Goal: Task Accomplishment & Management: Use online tool/utility

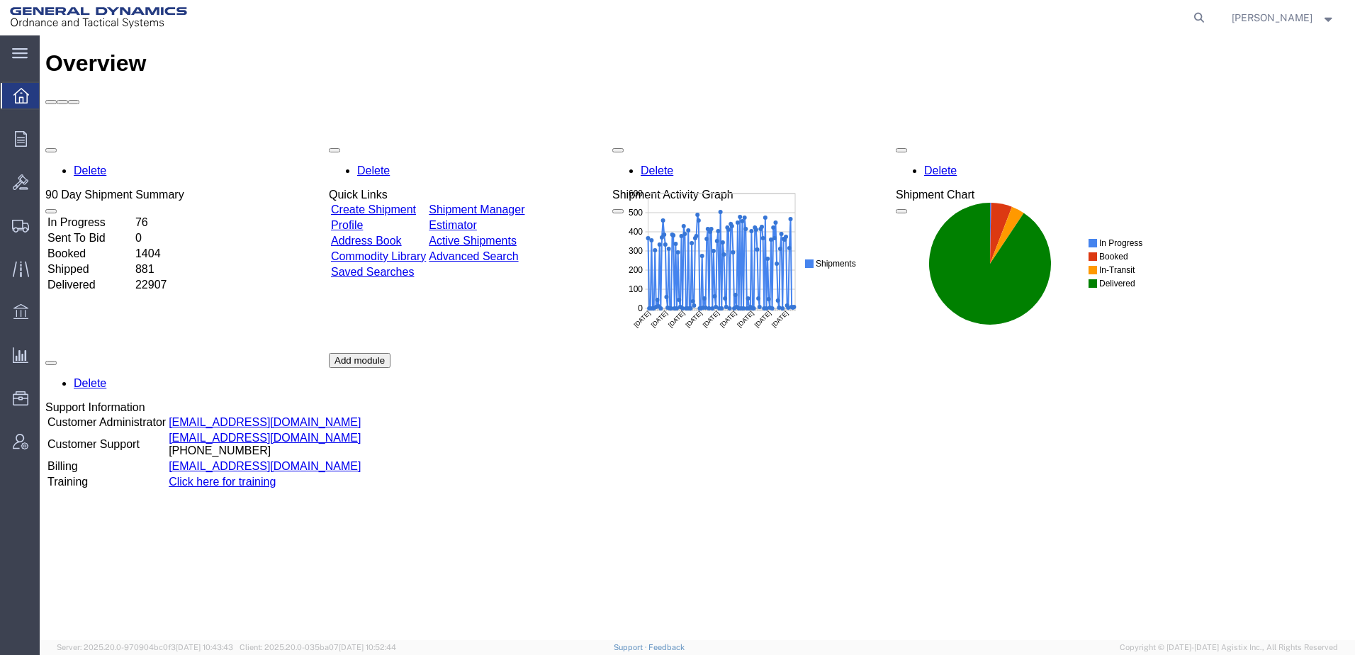
drag, startPoint x: 1179, startPoint y: 15, endPoint x: 1167, endPoint y: 16, distance: 12.1
click at [1190, 15] on icon at bounding box center [1200, 18] width 20 height 20
click at [907, 16] on input "search" at bounding box center [974, 18] width 431 height 34
paste input "57008112"
type input "57008112"
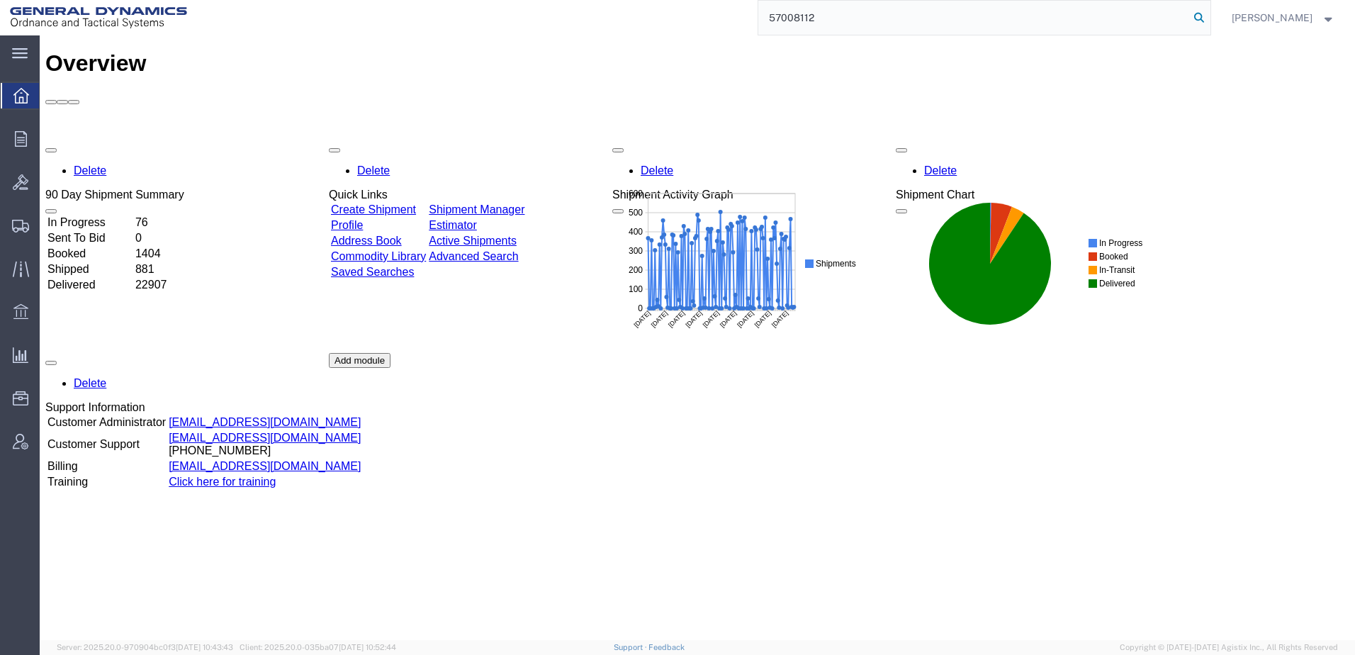
click at [1190, 16] on icon at bounding box center [1200, 18] width 20 height 20
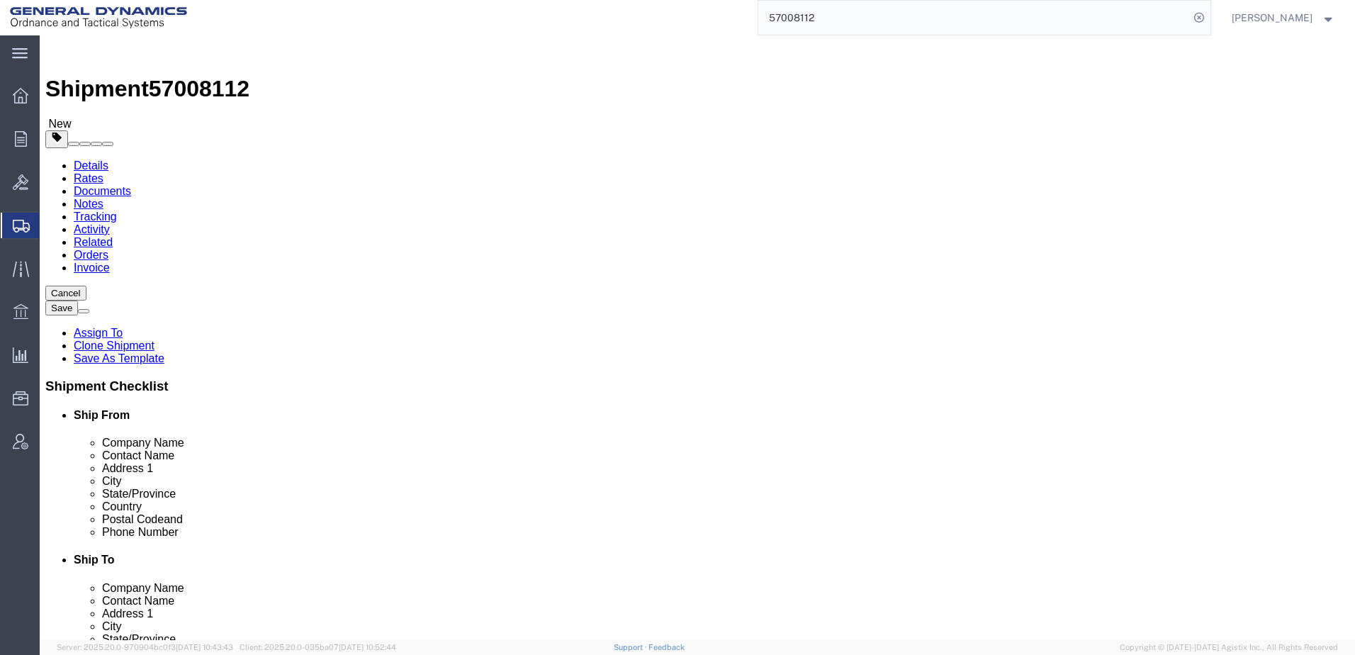
select select
select select "313"
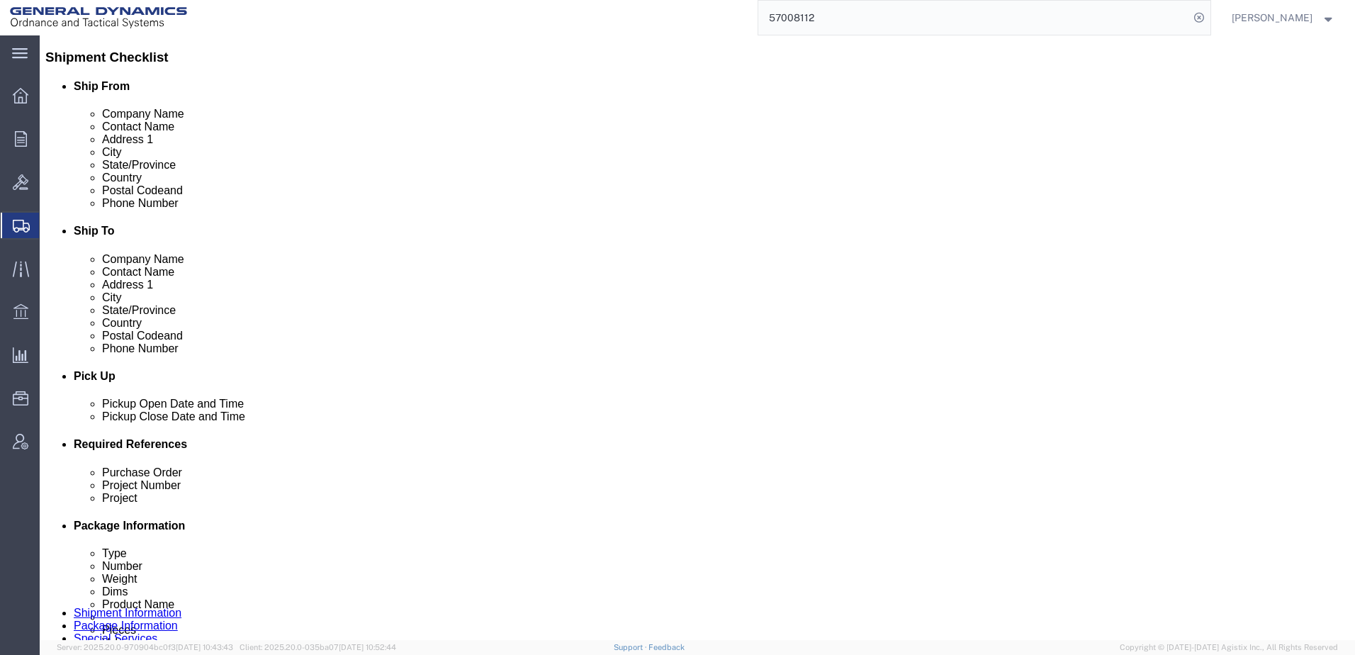
scroll to position [425, 0]
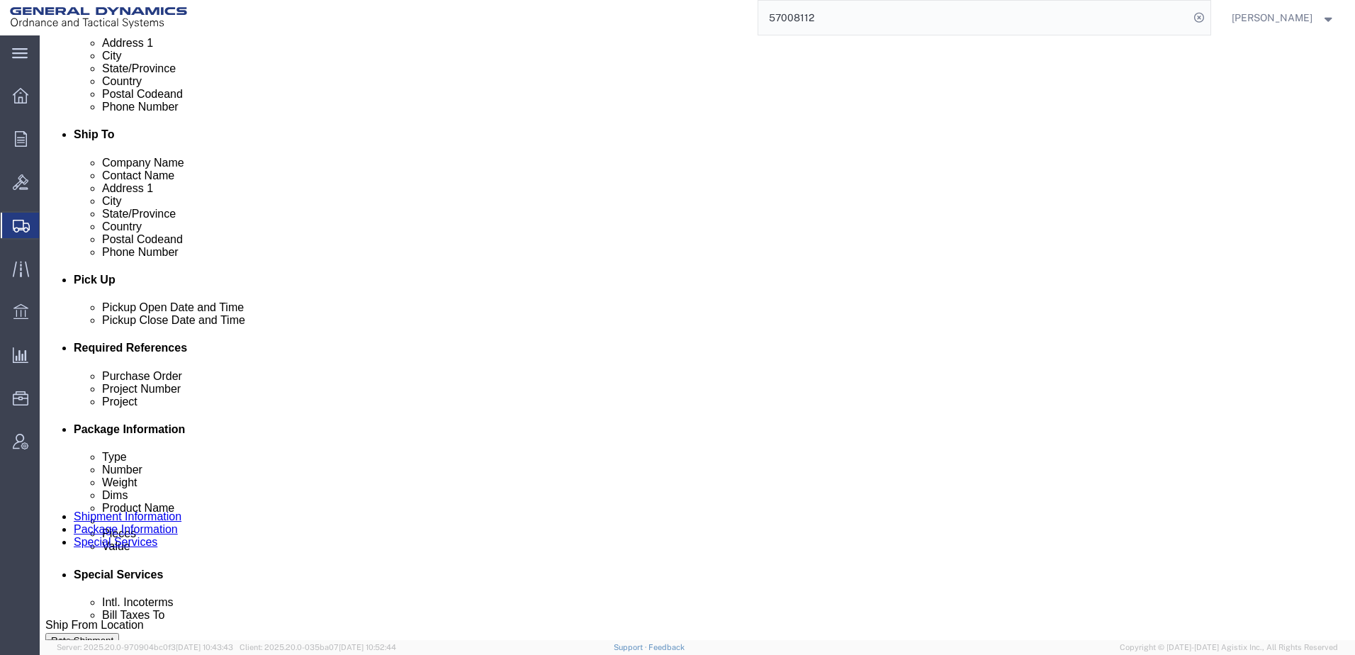
click input "text"
type input "N/A"
click input "text"
type input "N/A"
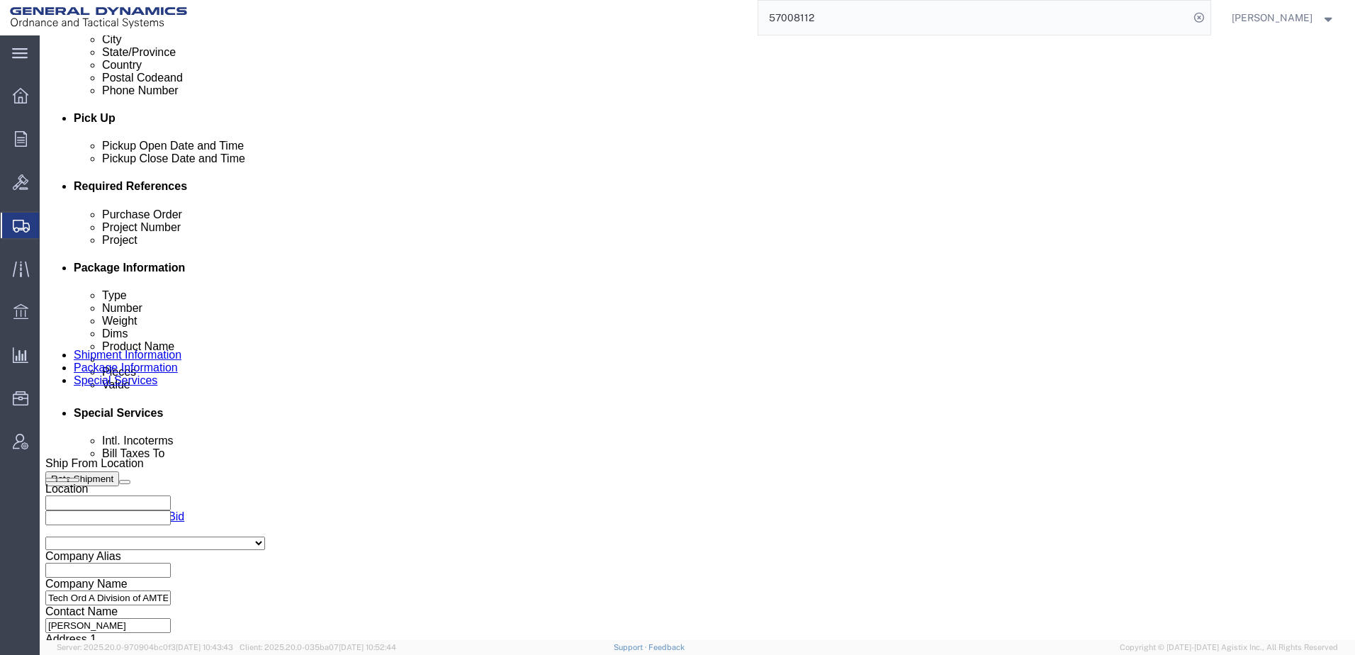
scroll to position [614, 0]
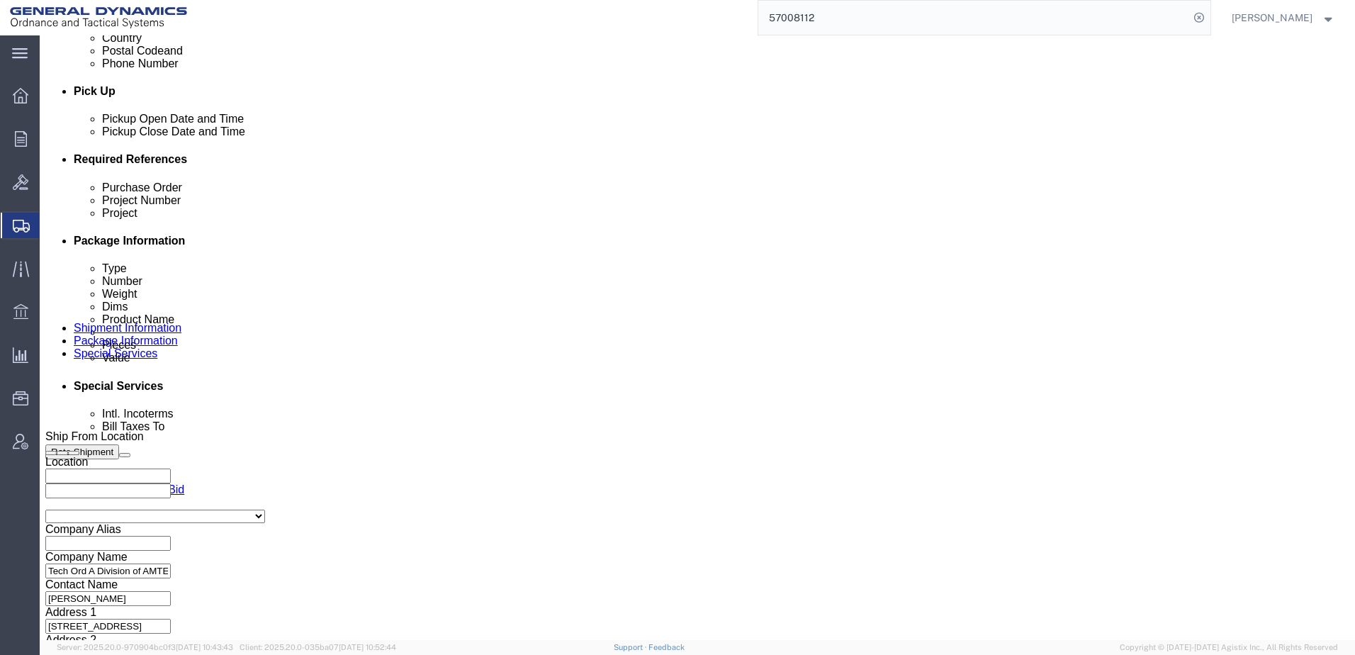
click select "Select Air Less than Truckload Multi-Leg Ocean Freight Rail Small Parcel Truckl…"
select select "MLEG"
click select "Select Air Less than Truckload Multi-Leg Ocean Freight Rail Small Parcel Truckl…"
click select "Select"
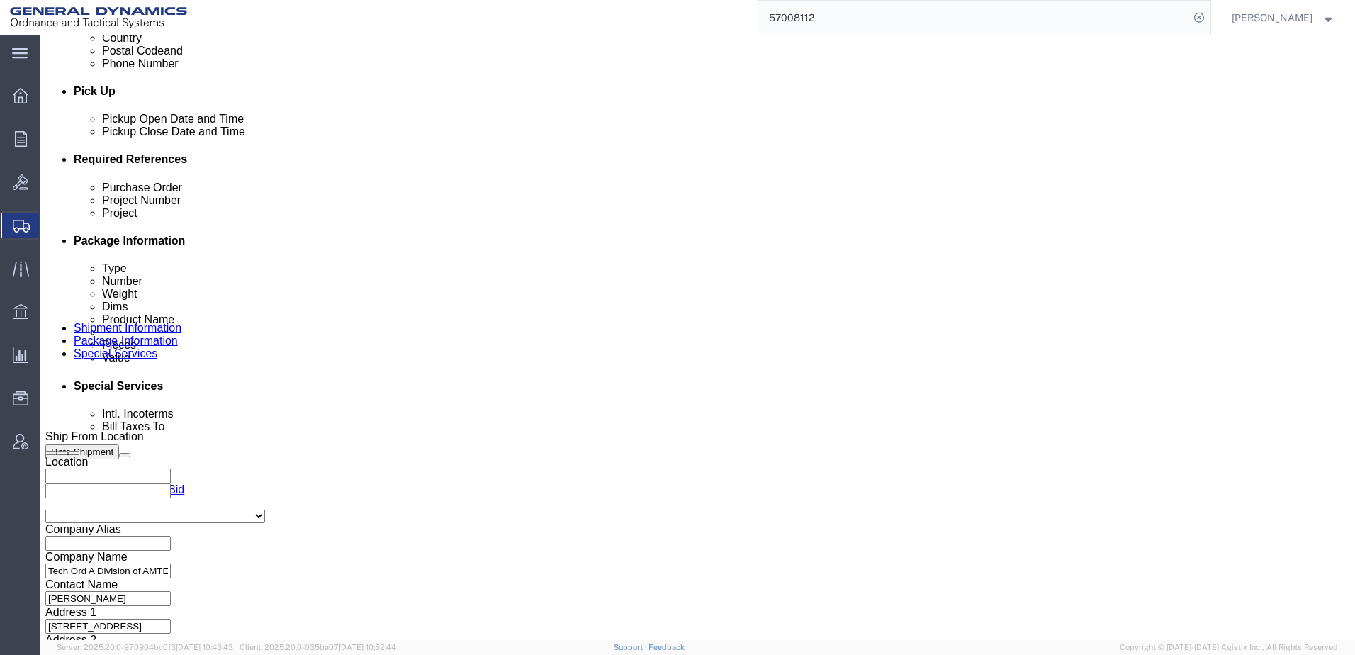
click select "Select"
click select "Select Air Less than Truckload Multi-Leg Ocean Freight Rail Small Parcel Truckl…"
click div "Vehicle Select Size Container Number Owner Select Shipper Vessel"
click button "Continue"
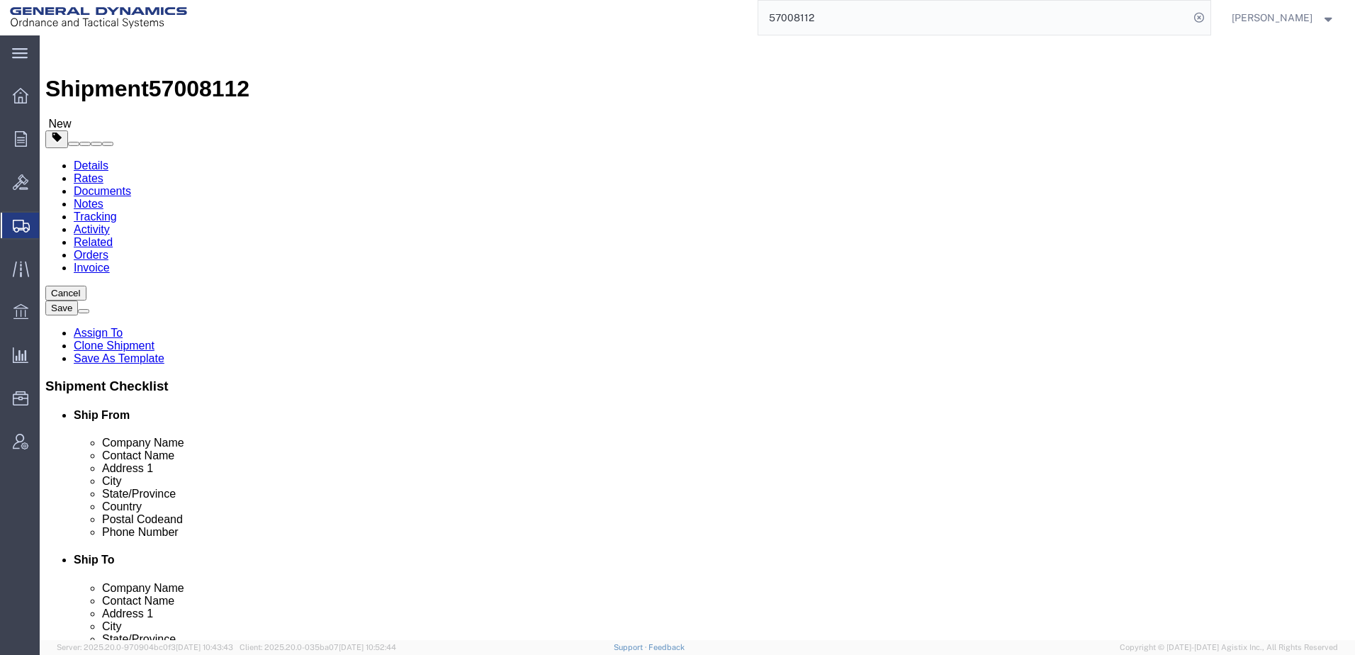
click dd "4700.00 Each"
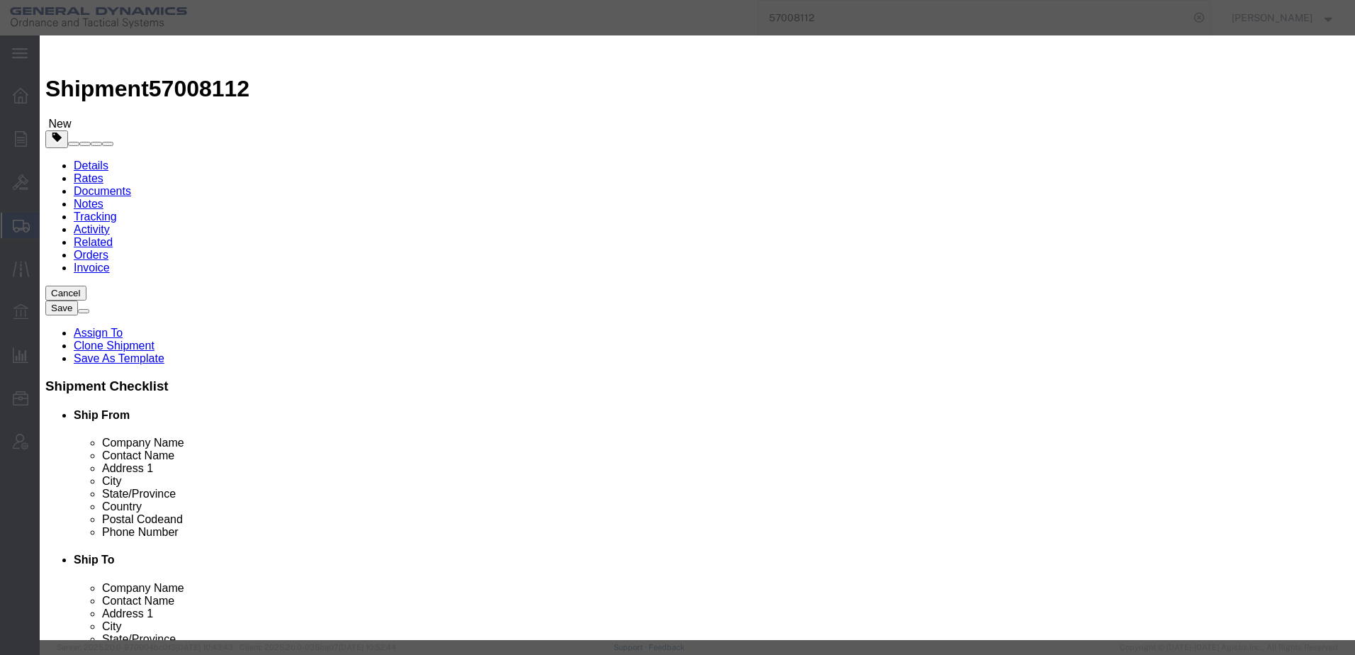
click select "Select 50 55 60 65 70 85 92.5 100 125 175 250 300 400"
select select "55"
click select "Select 50 55 60 65 70 85 92.5 100 125 175 250 300 400"
click button "Save & Close"
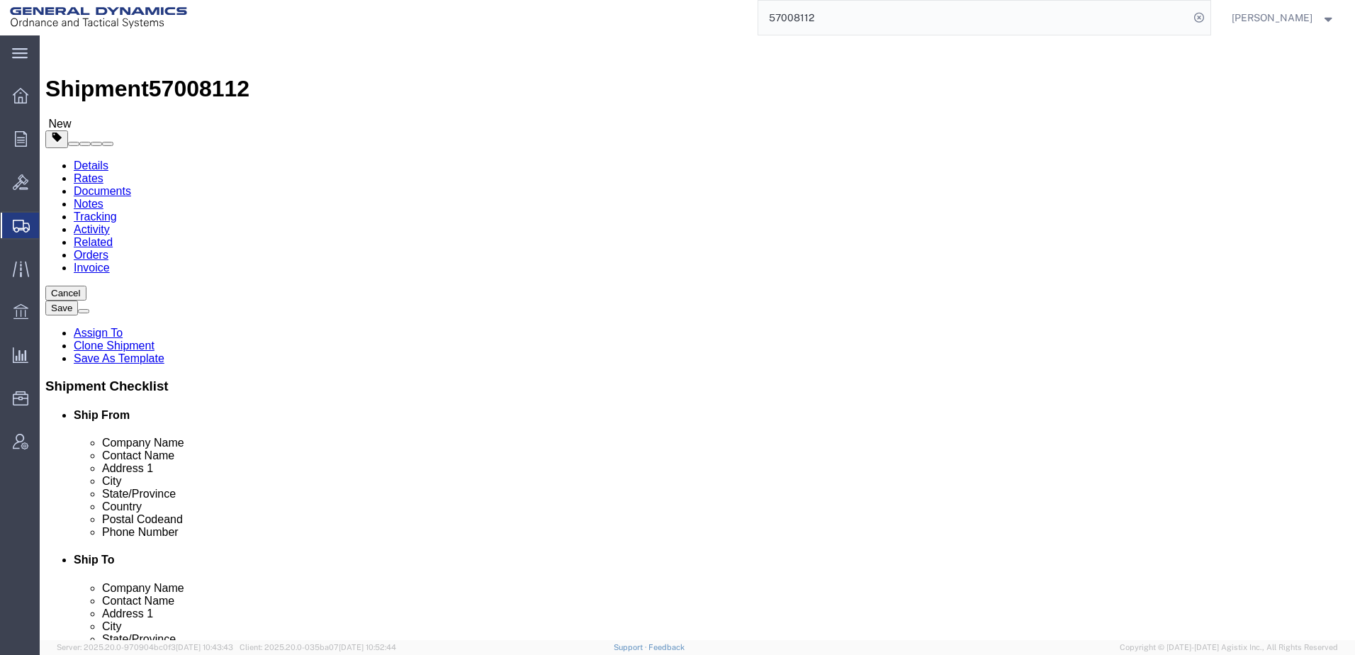
click button "Continue"
click button "Rate Shipment"
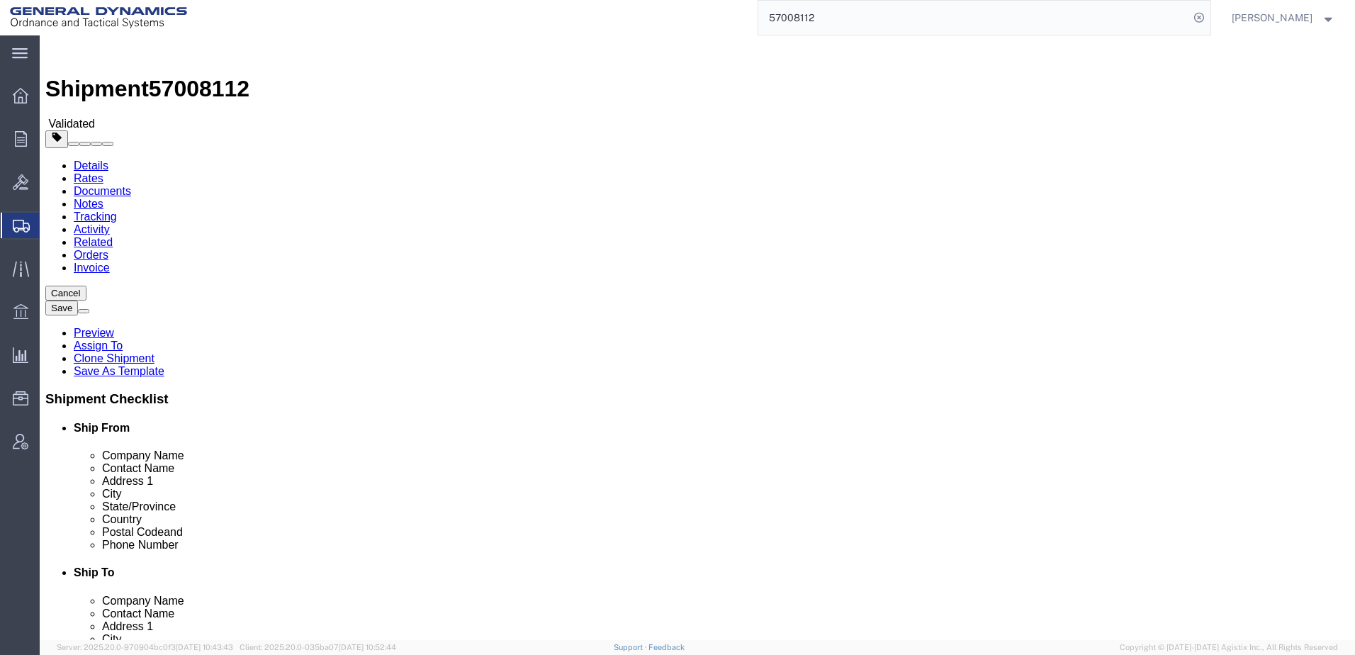
click at [82, 160] on link "Details" at bounding box center [91, 166] width 35 height 12
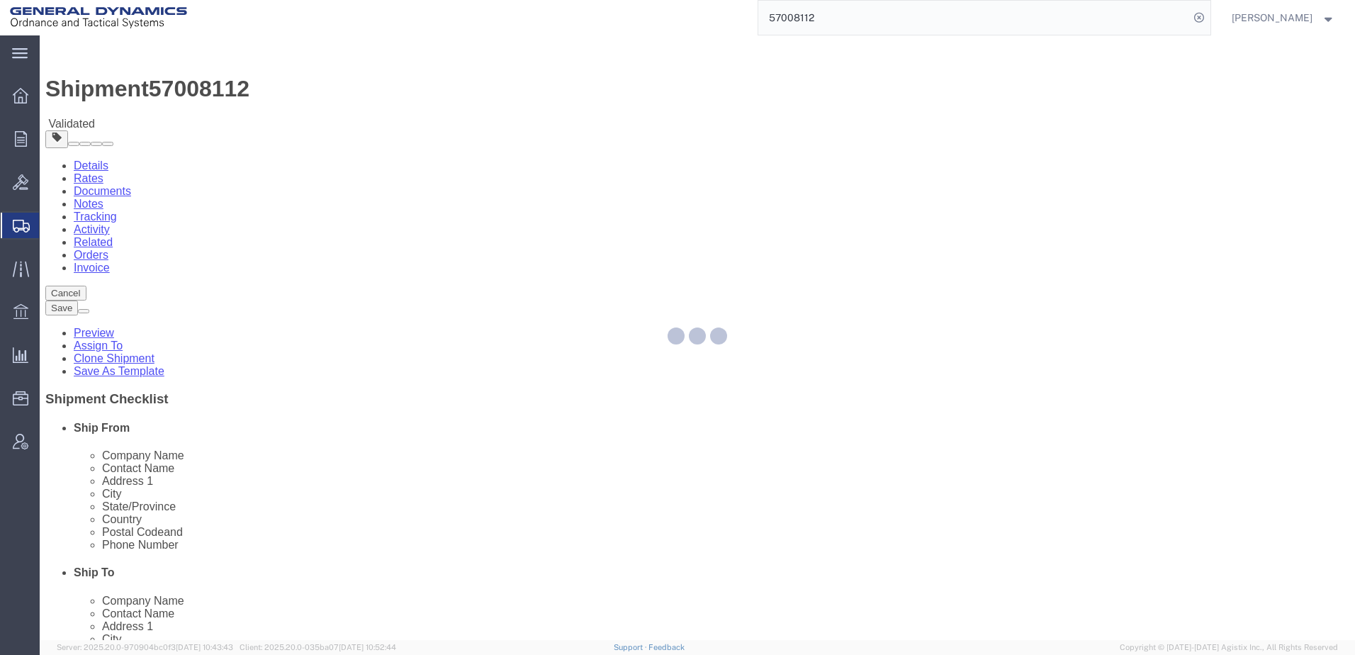
select select "313"
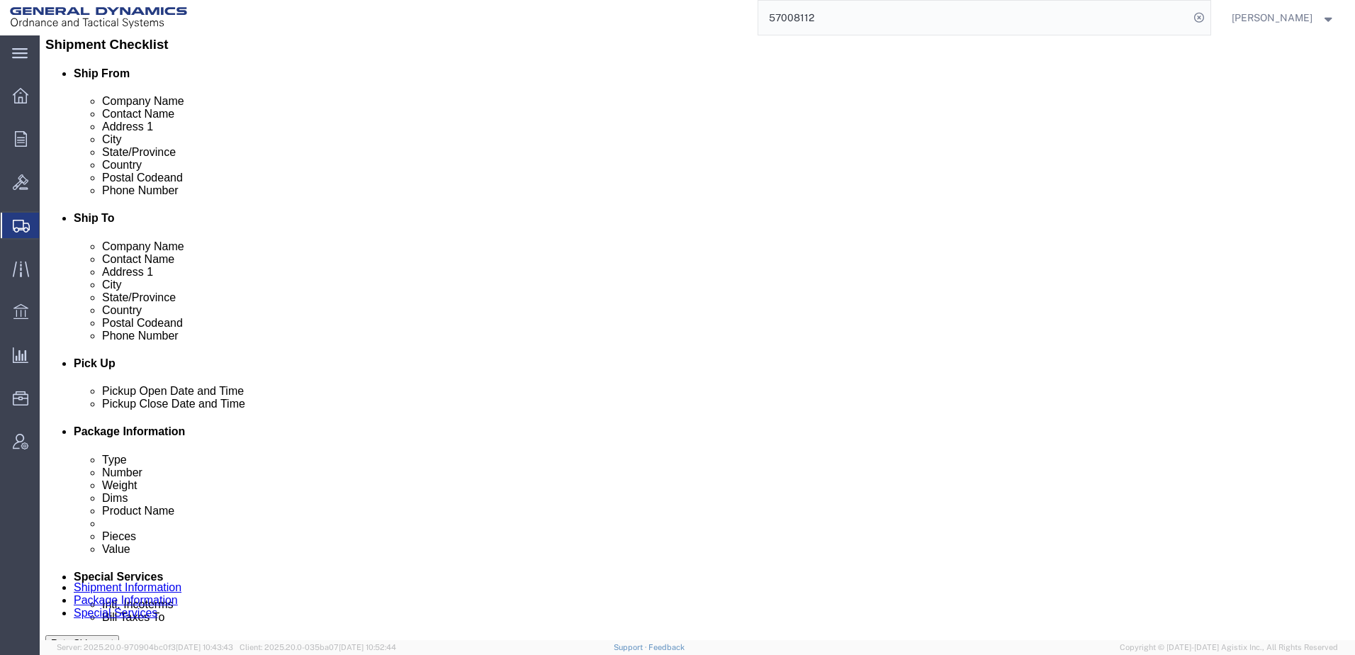
scroll to position [638, 0]
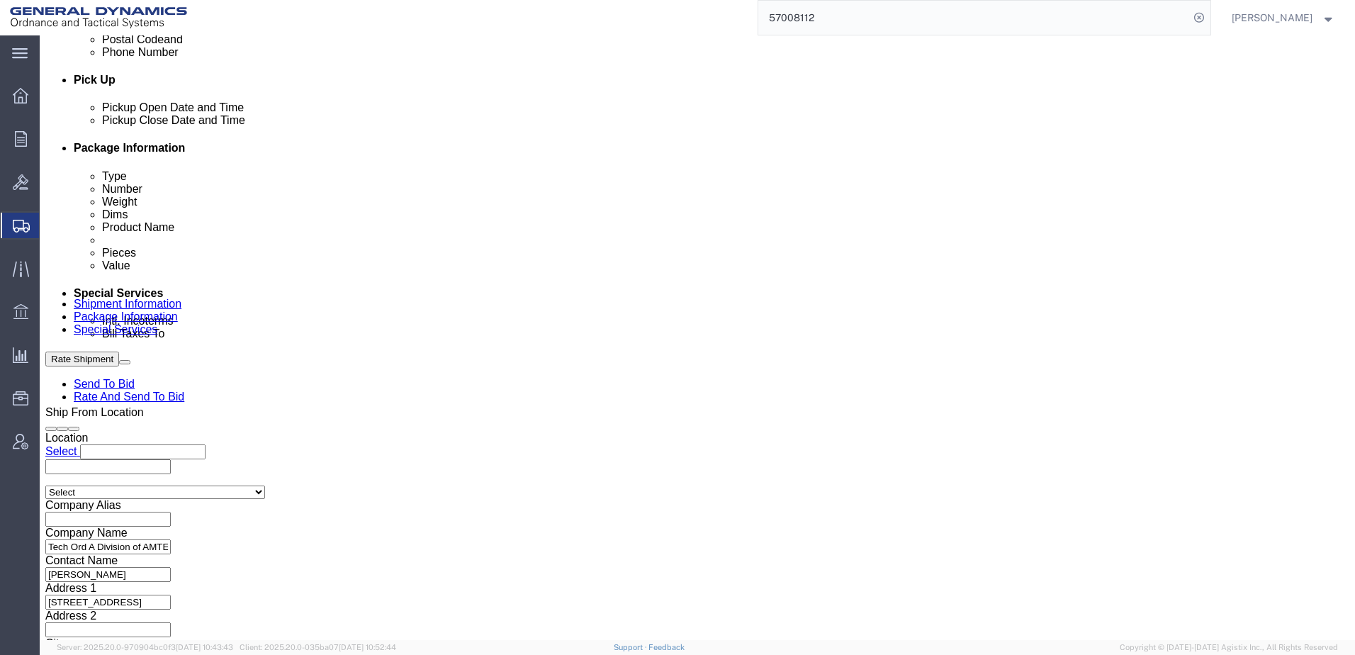
click select "Select Air Less than Truckload Multi-Leg Ocean Freight Rail Small Parcel Truckl…"
select select "TL"
click select "Select Air Less than Truckload Multi-Leg Ocean Freight Rail Small Parcel Truckl…"
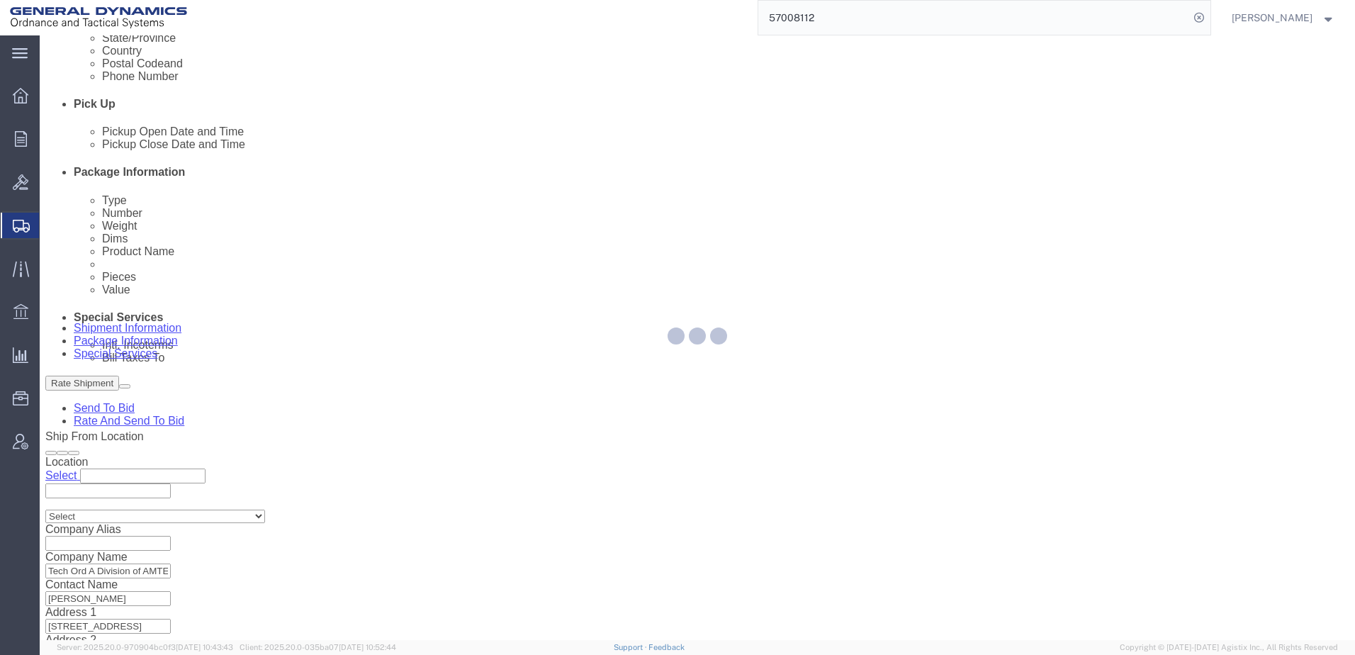
select select
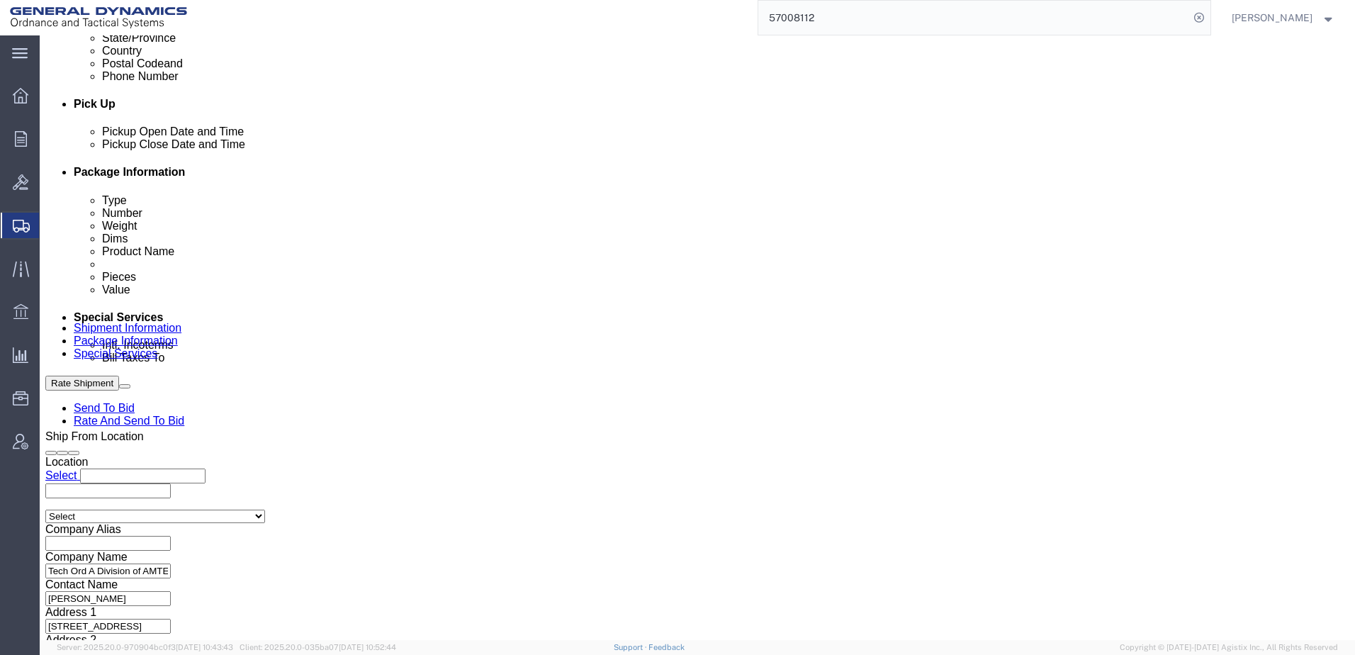
click select "Select 1-Ton (PSS) 10 Wheel 10 Yard Dump Truck 20 Yard Dump Truck Bobtail Botto…"
select select "DRMR"
click select "Select 1-Ton (PSS) 10 Wheel 10 Yard Dump Truck 20 Yard Dump Truck Bobtail Botto…"
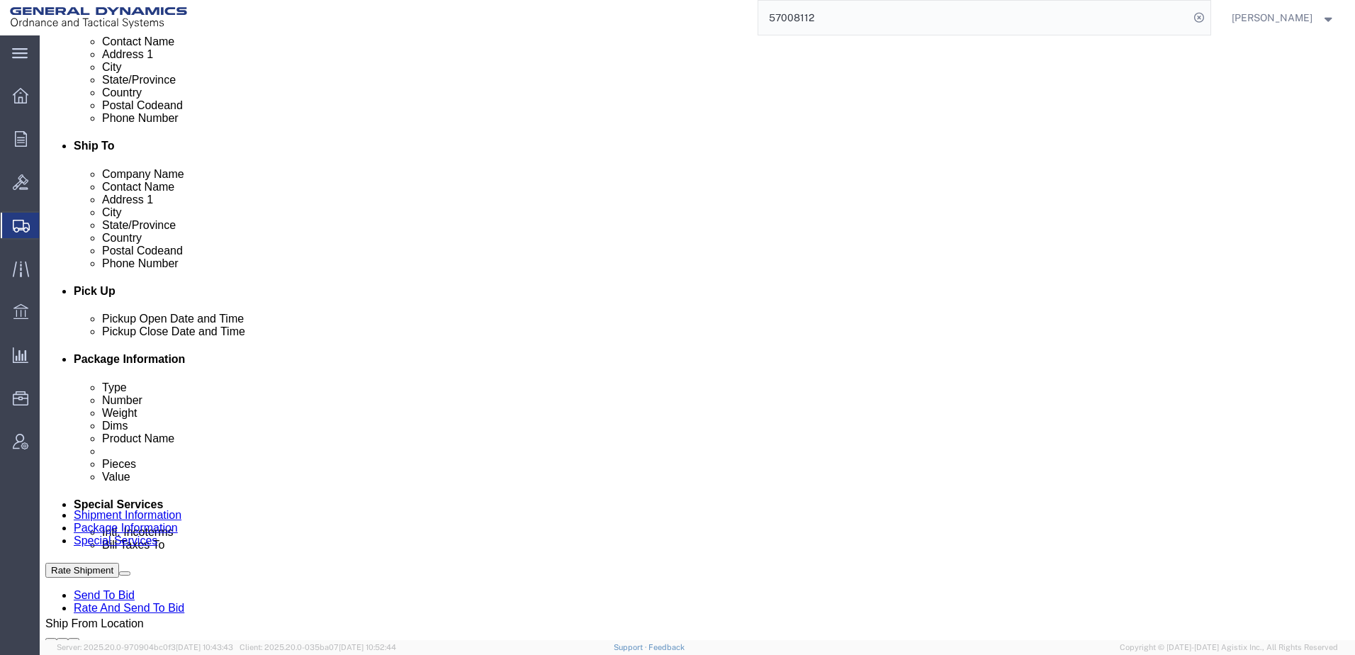
scroll to position [401, 0]
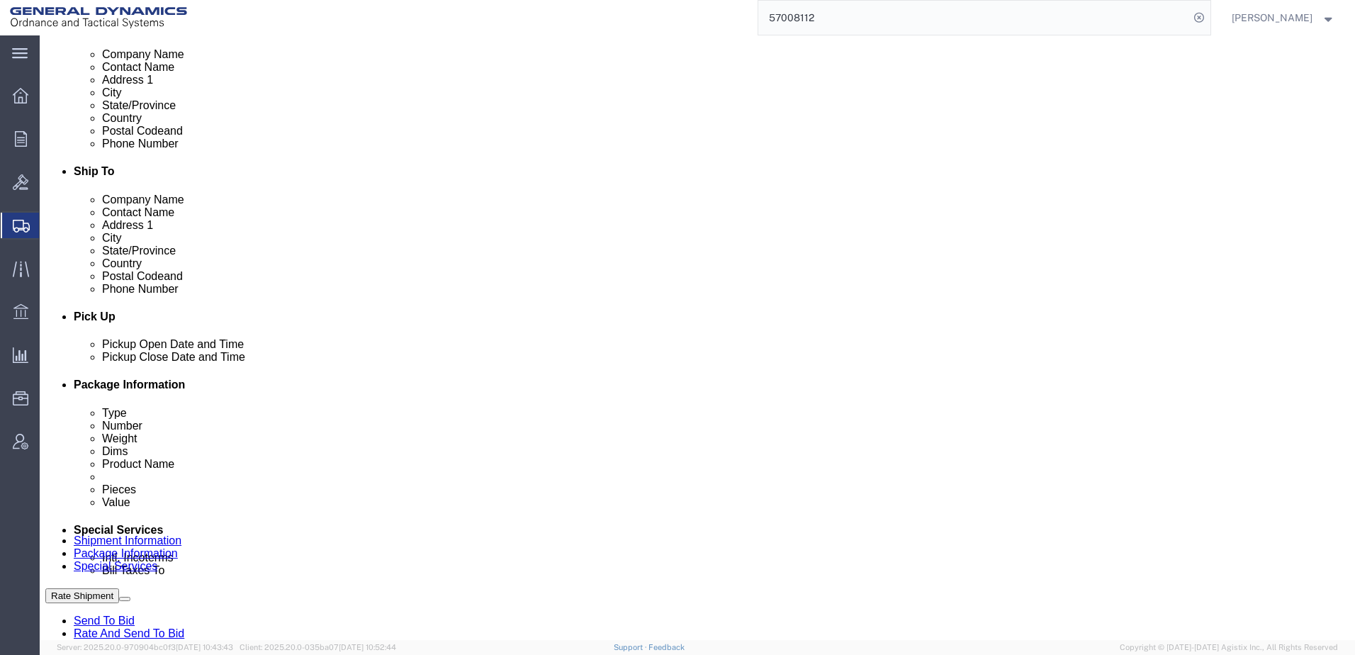
click button "Rate Shipment"
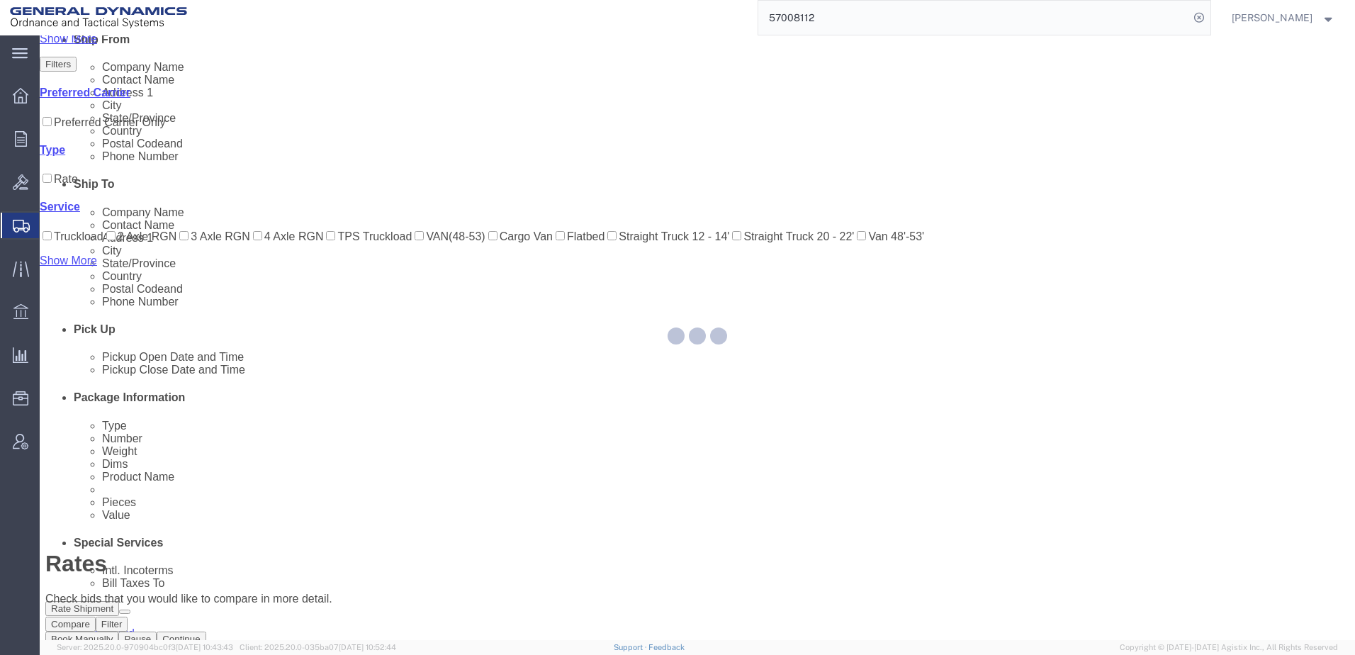
scroll to position [0, 0]
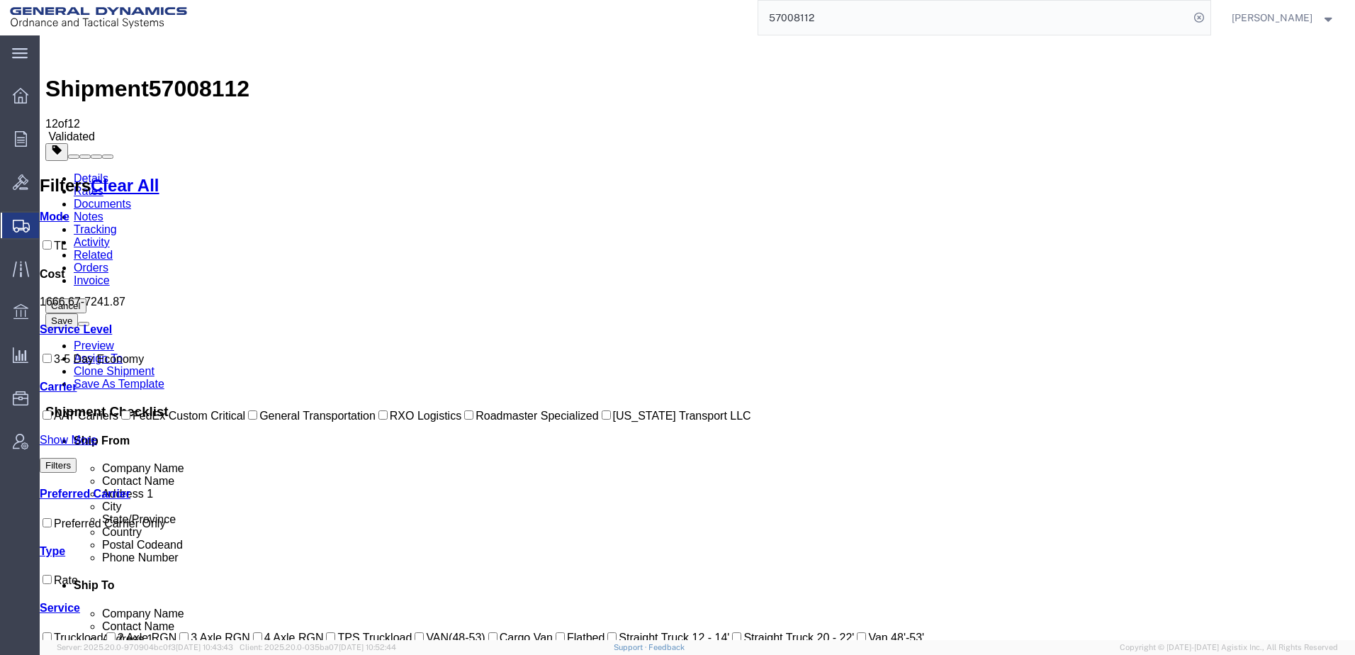
click at [86, 172] on link "Details" at bounding box center [91, 178] width 35 height 12
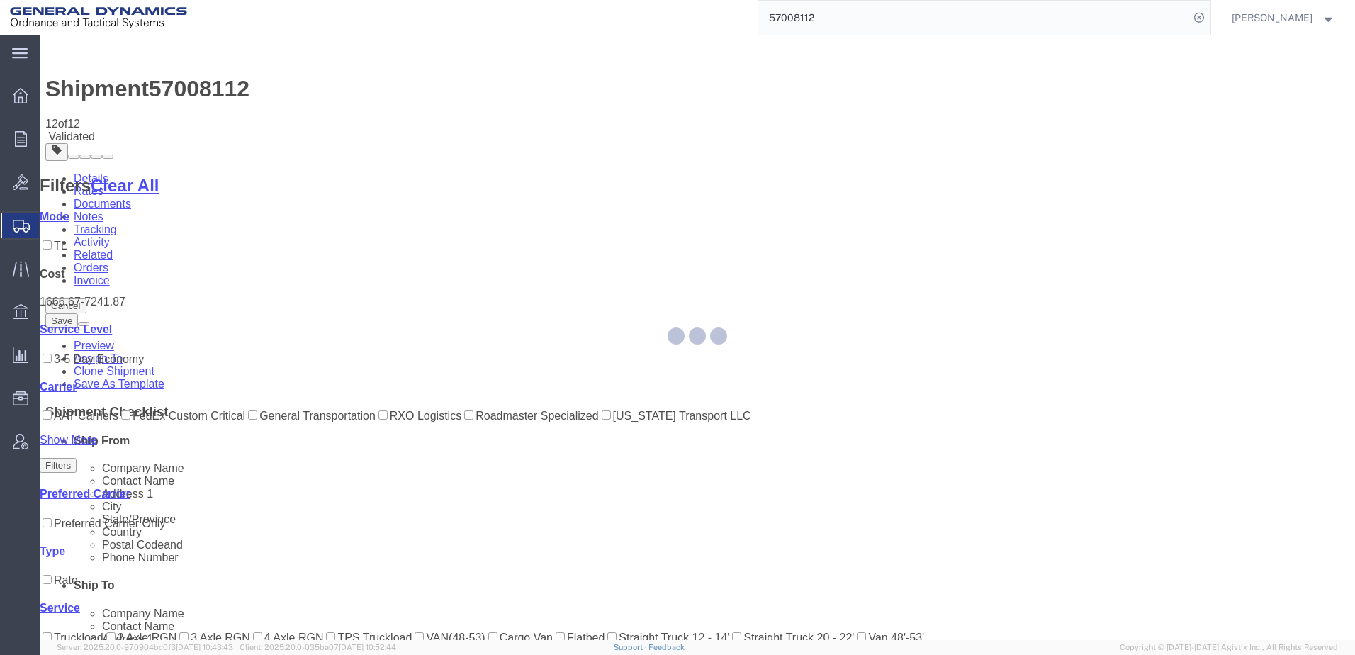
select select "313"
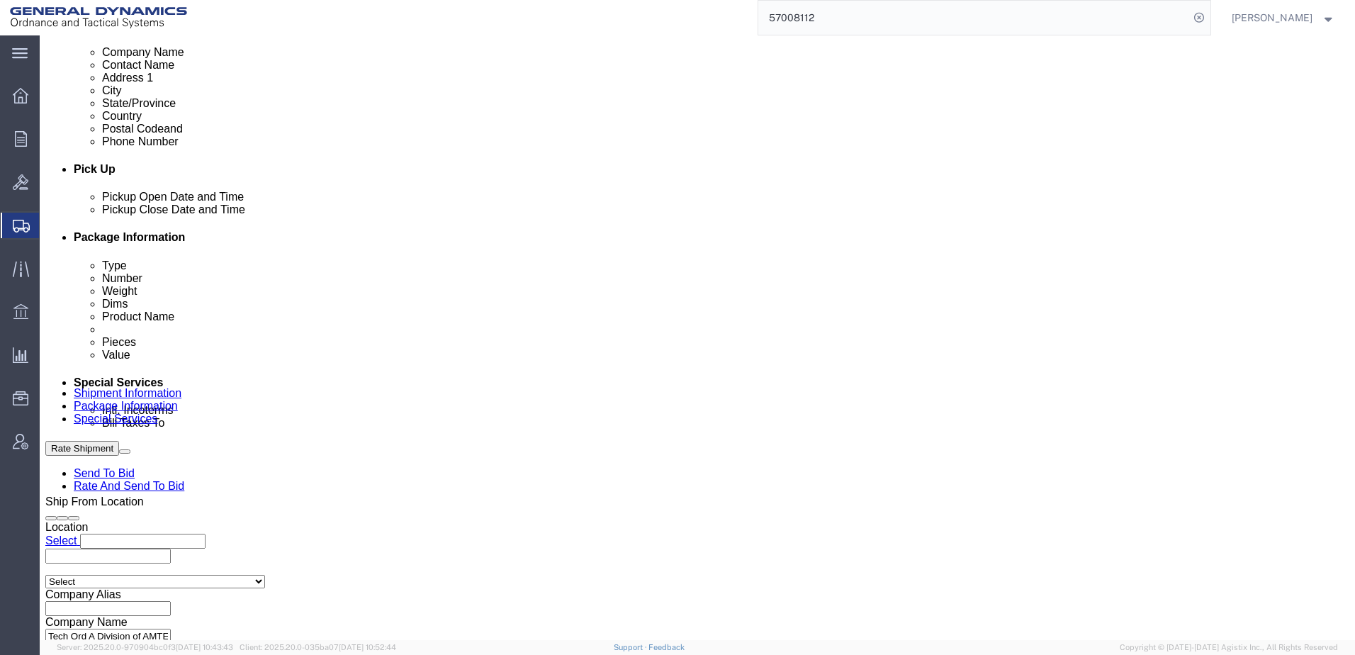
scroll to position [567, 0]
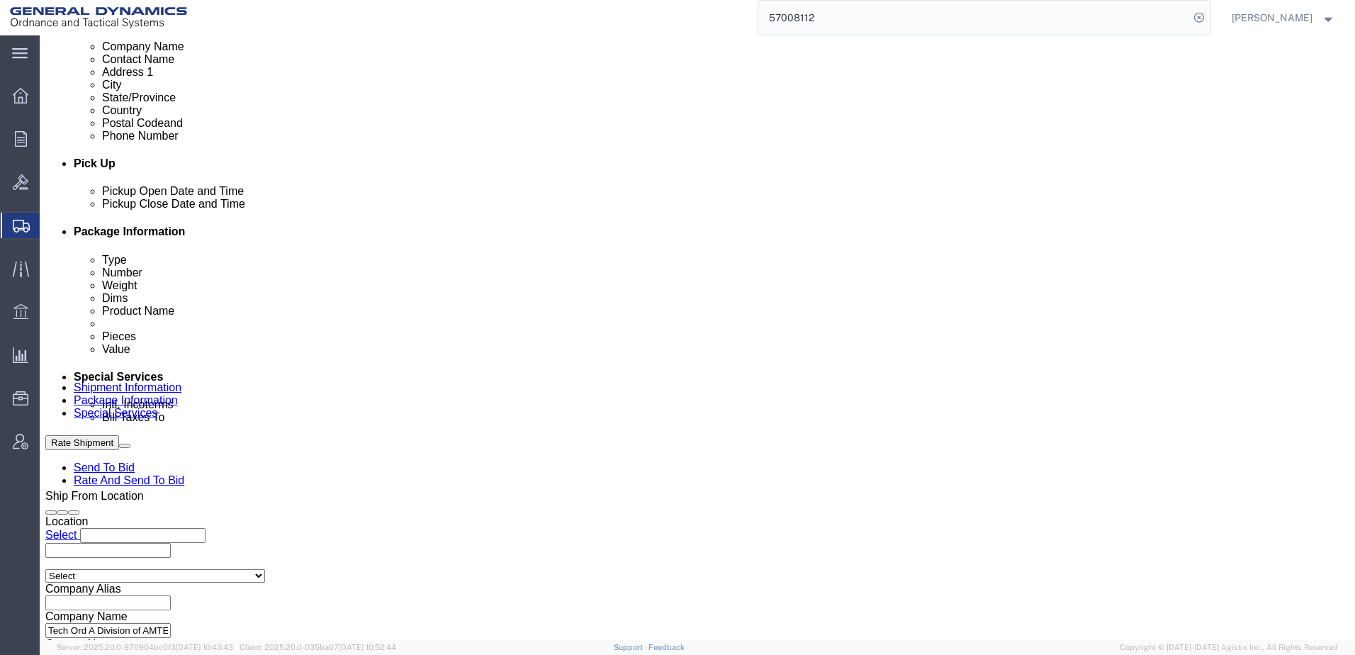
click select "Select Air Less than Truckload Multi-Leg Ocean Freight Rail Small Parcel Truckl…"
select select "LTL"
click select "Select Air Less than Truckload Multi-Leg Ocean Freight Rail Small Parcel Truckl…"
click select "Select Straight Truck"
click select "Select Air Less than Truckload Multi-Leg Ocean Freight Rail Small Parcel Truckl…"
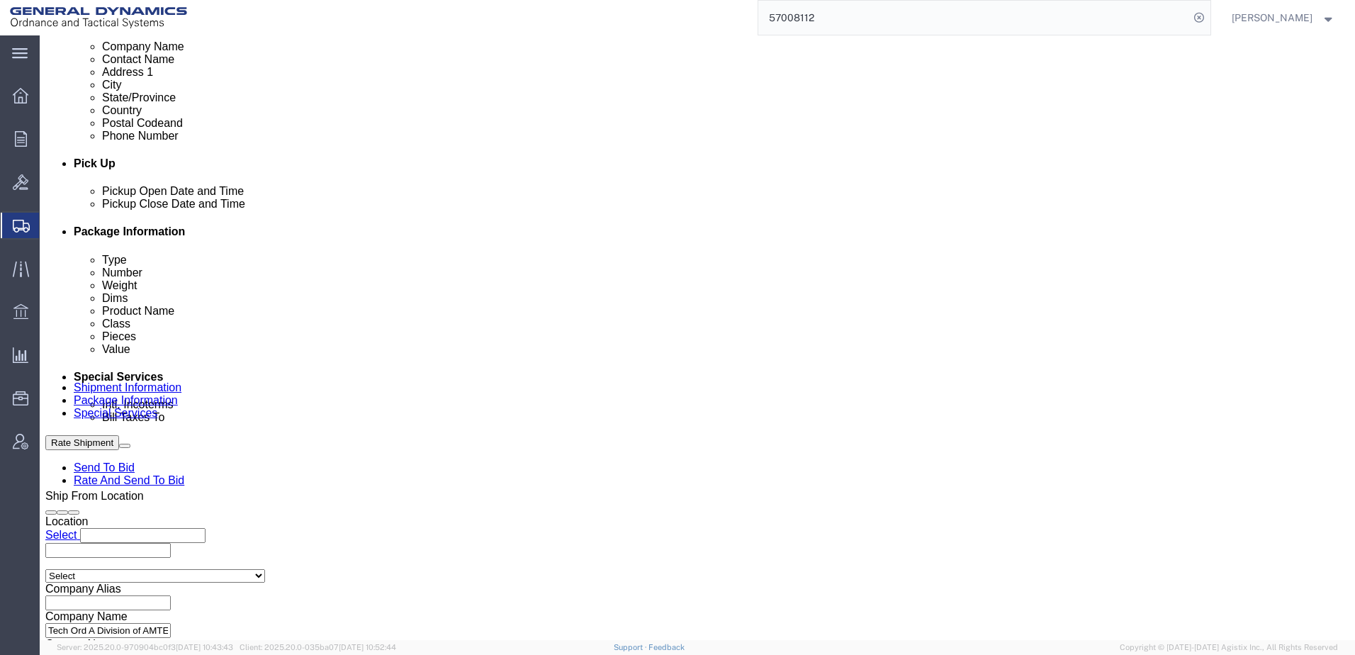
scroll to position [614, 0]
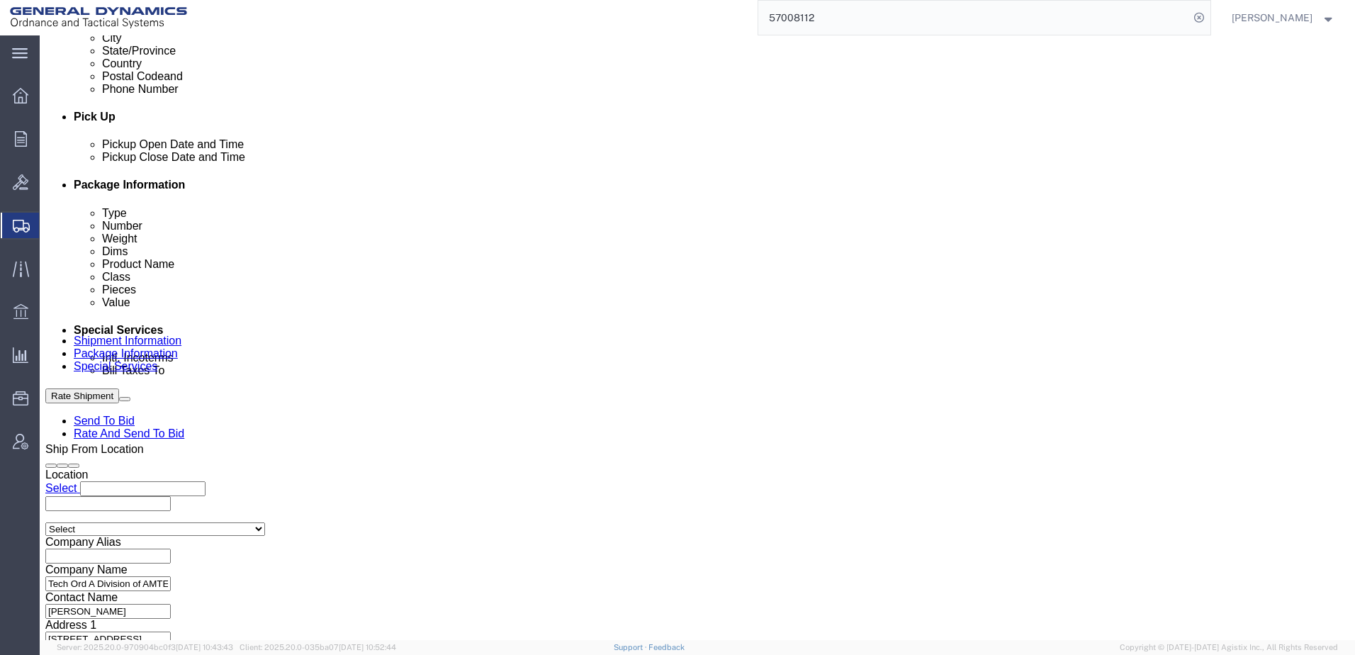
click select "Select Air Less than Truckload Multi-Leg Ocean Freight Rail Small Parcel Truckl…"
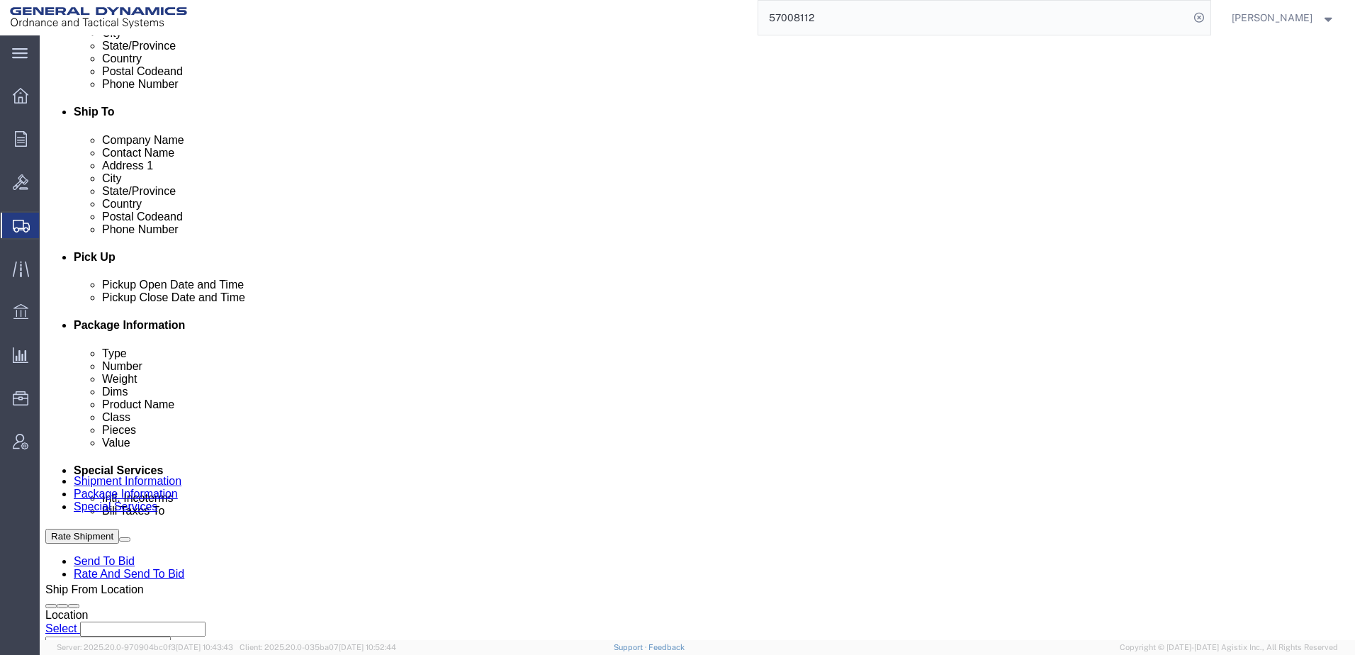
scroll to position [472, 0]
click icon
click div "[DATE] 10:00 AM"
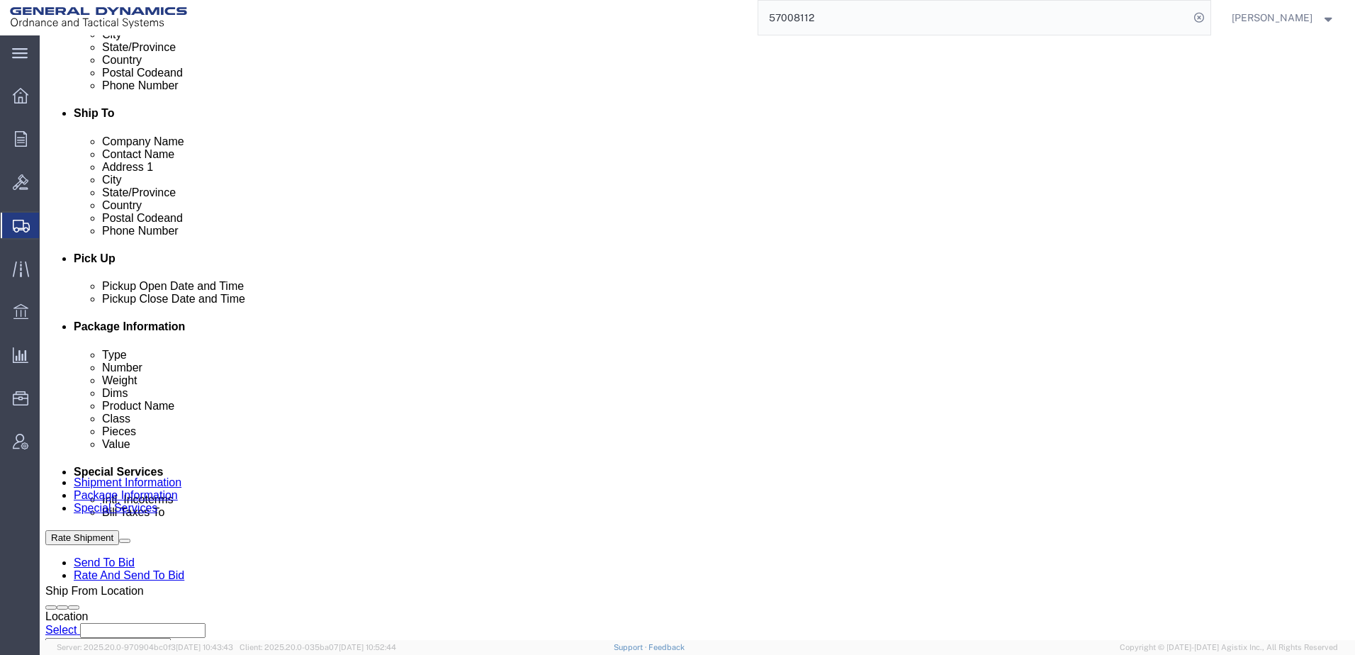
click button "Apply"
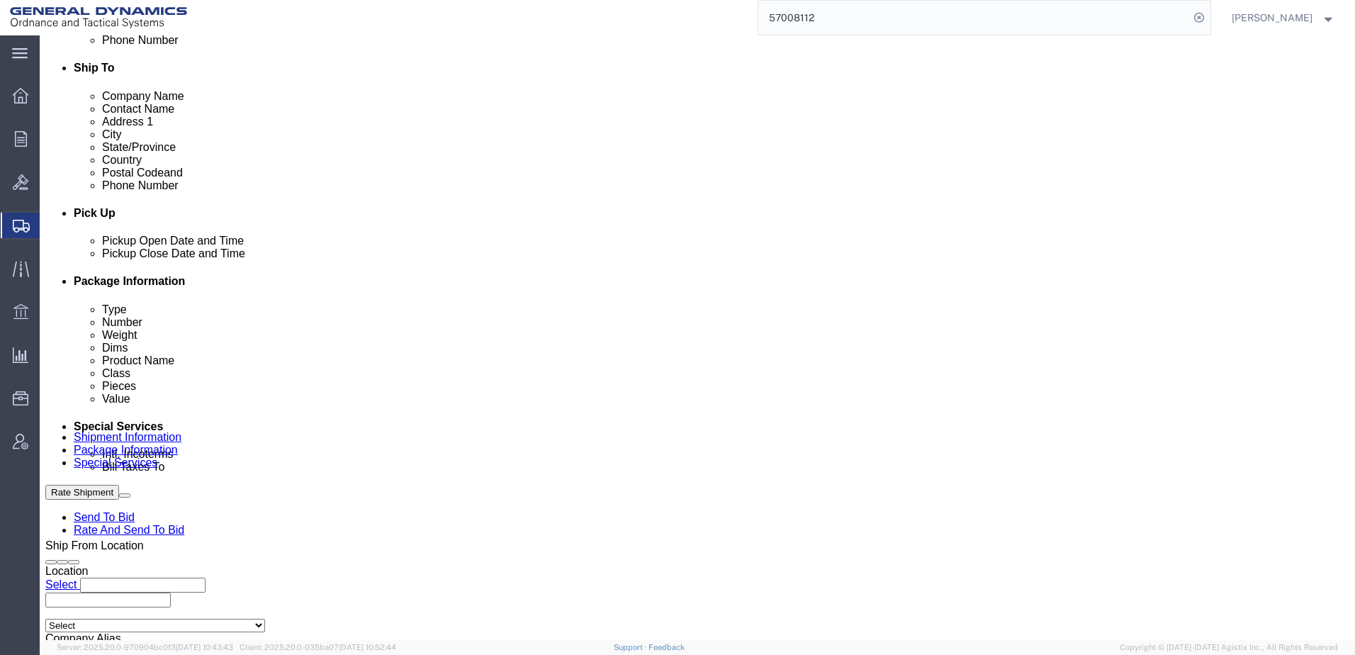
scroll to position [614, 0]
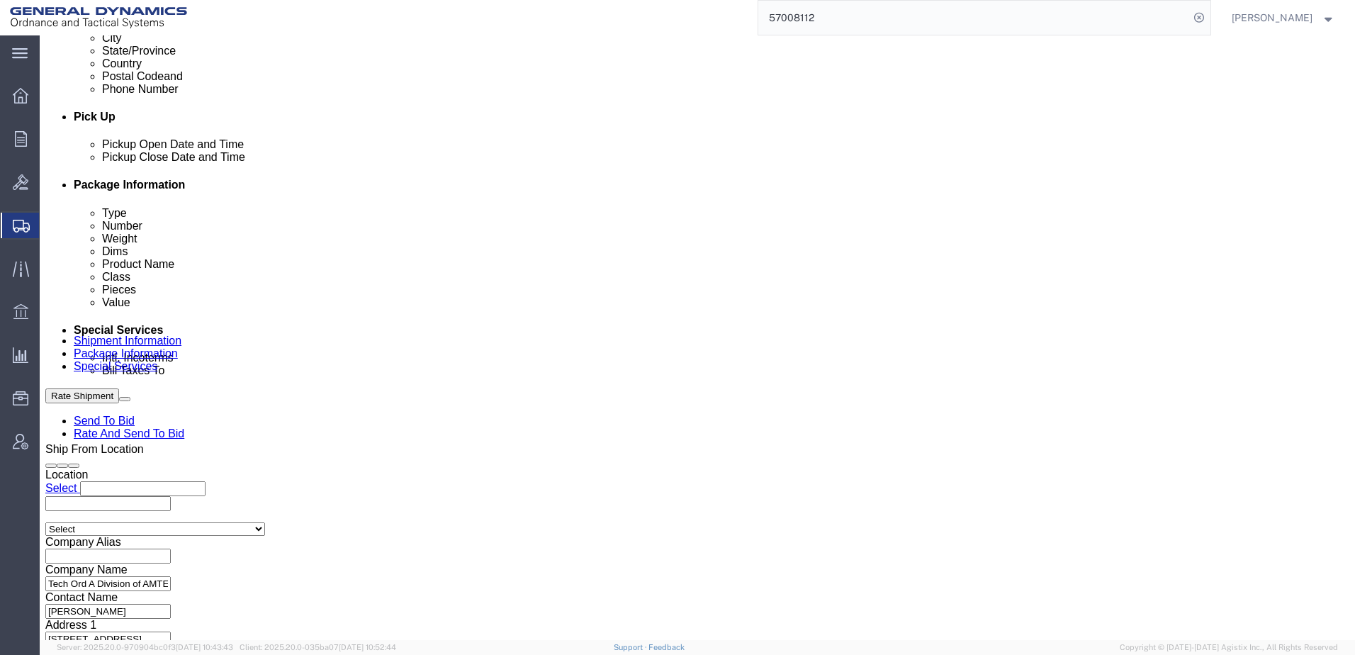
click button "Continue"
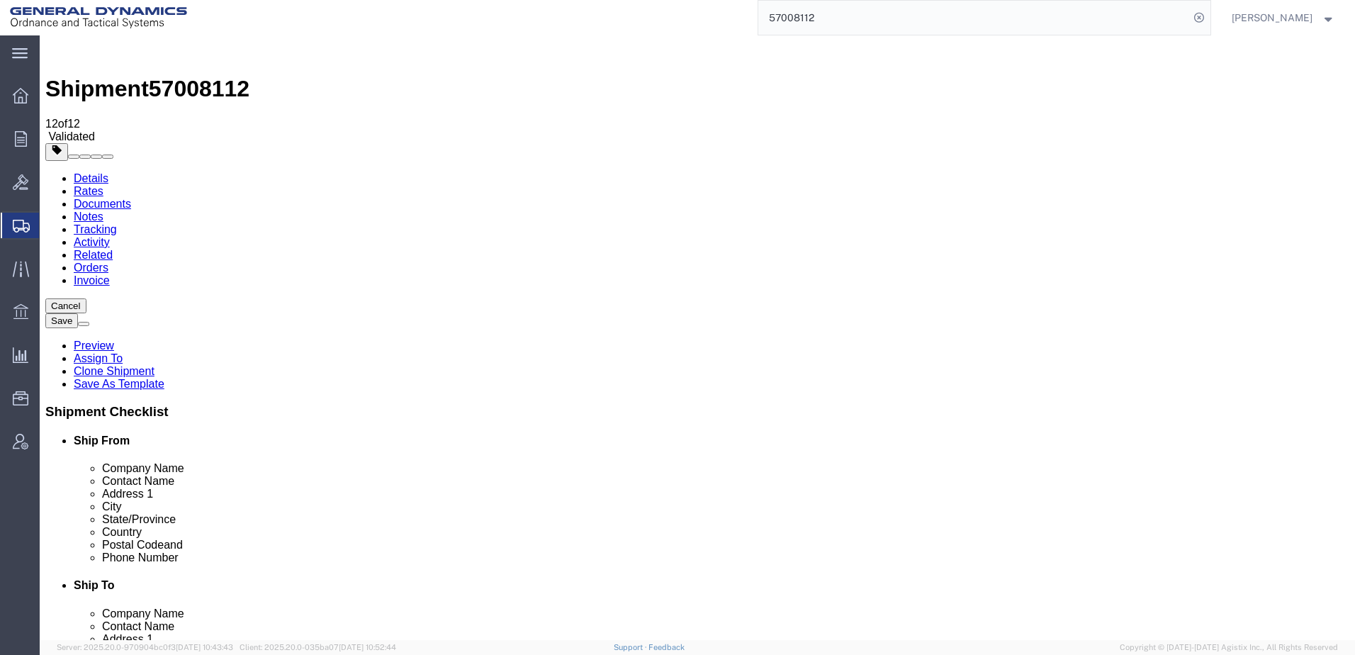
click dd "4700.00 Each"
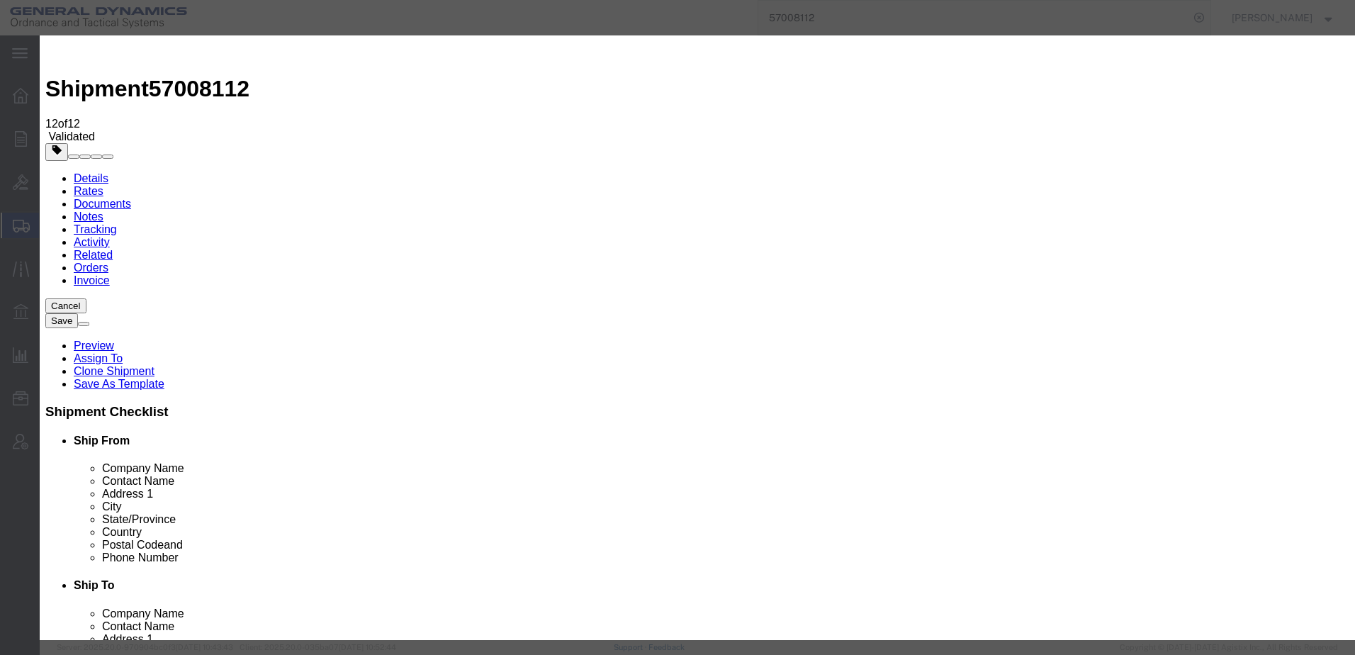
click button "Save & Close"
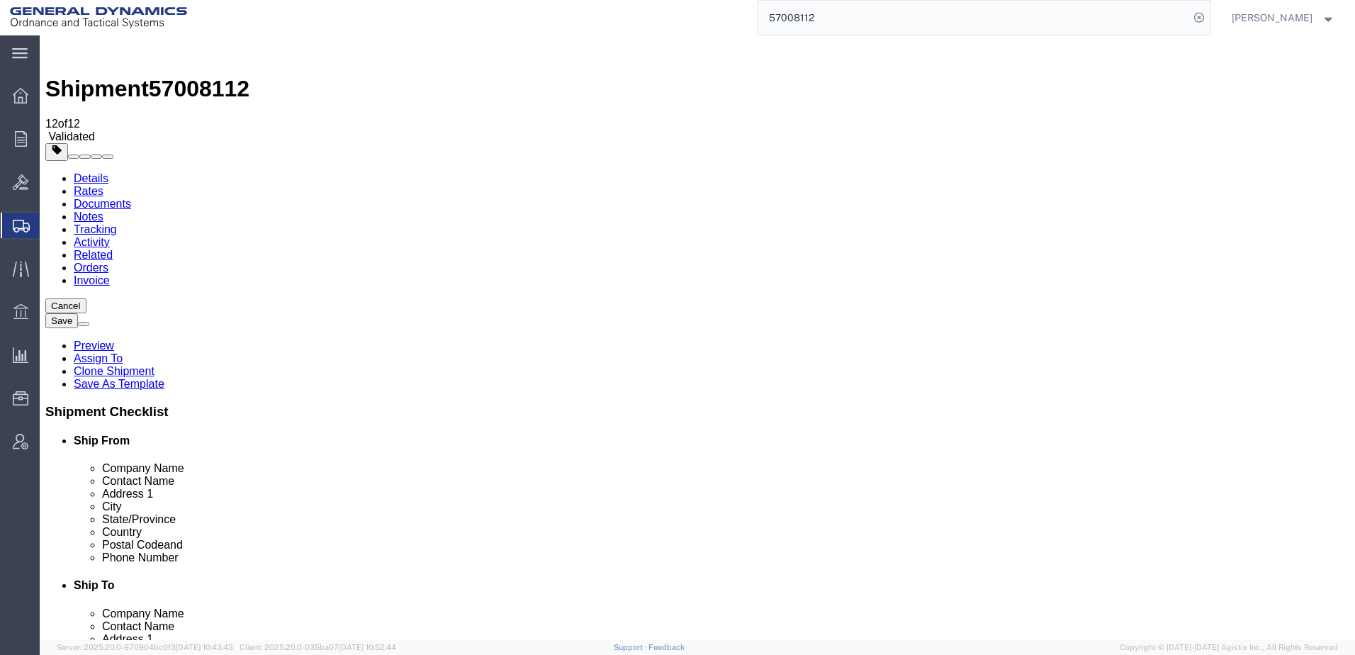
click button "Rate Shipment"
